Goal: Information Seeking & Learning: Learn about a topic

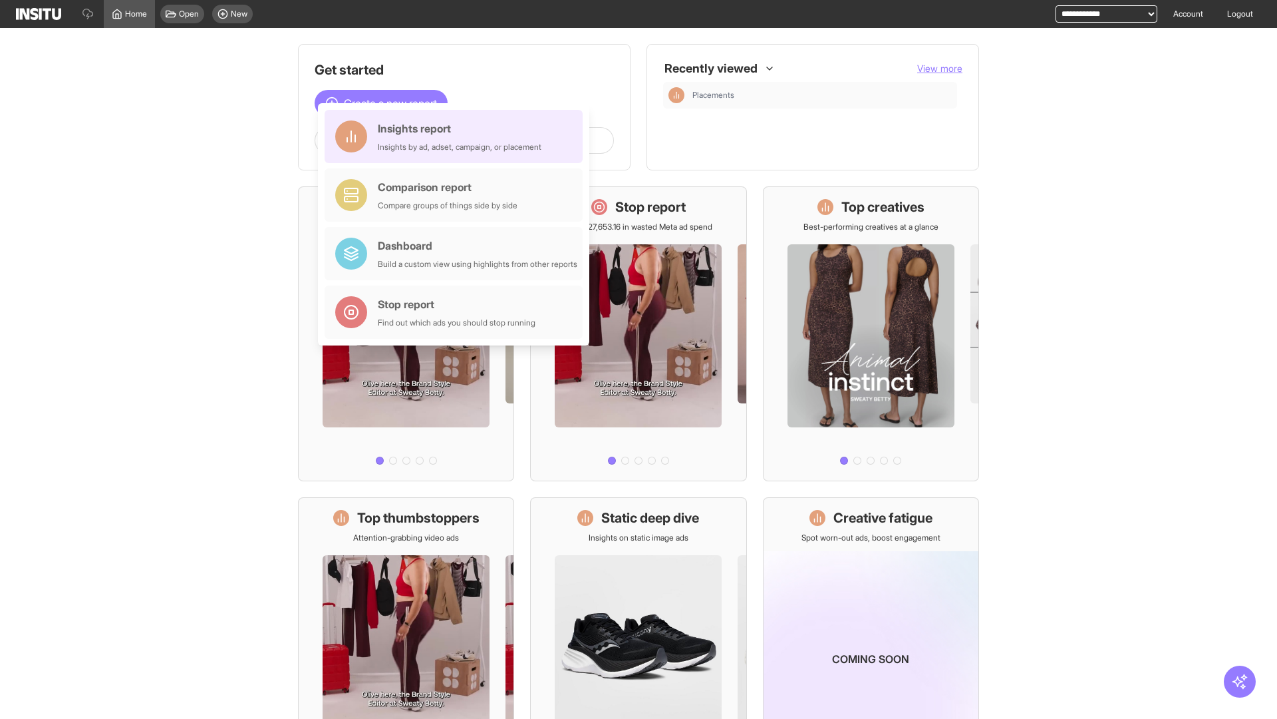
click at [457, 136] on div "Insights report Insights by ad, adset, campaign, or placement" at bounding box center [460, 136] width 164 height 32
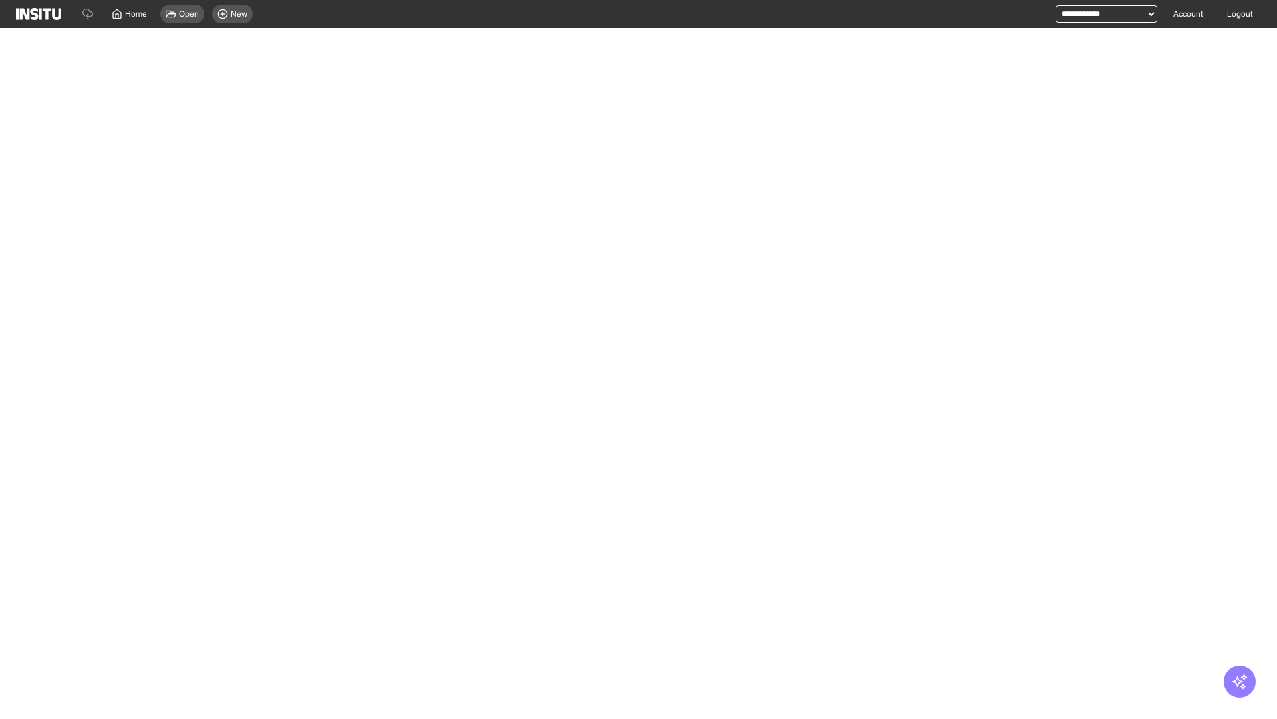
select select "**"
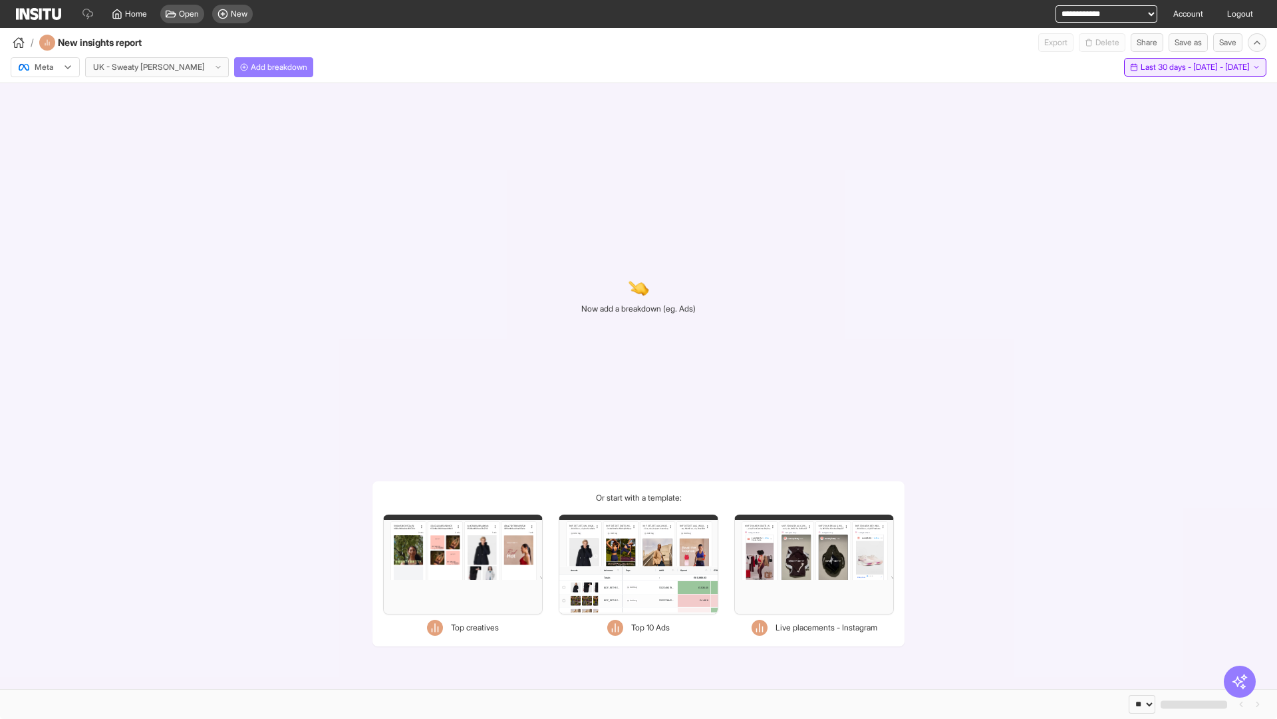
click at [1168, 67] on span "Last 30 days - [DATE] - [DATE]" at bounding box center [1195, 67] width 109 height 11
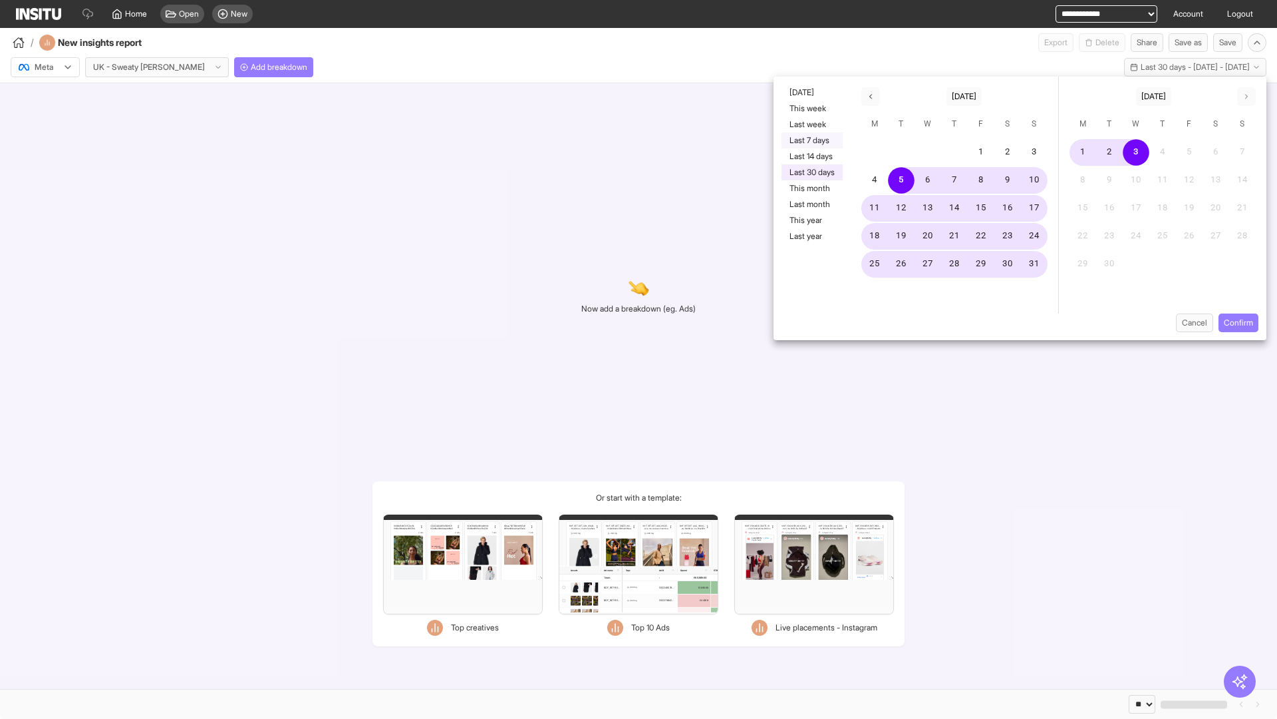
click at [811, 140] on button "Last 7 days" at bounding box center [812, 140] width 61 height 16
